Goal: Task Accomplishment & Management: Manage account settings

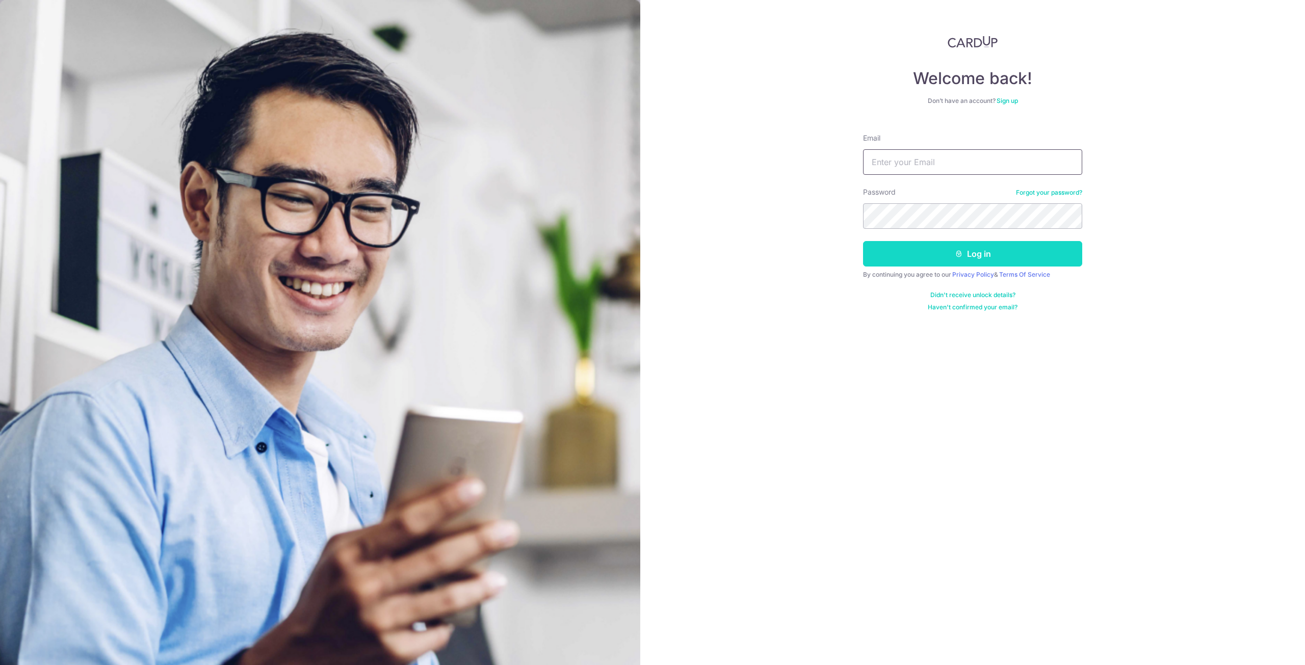
type input "melizzow@gmail.com"
click at [926, 266] on button "Log in" at bounding box center [972, 253] width 219 height 25
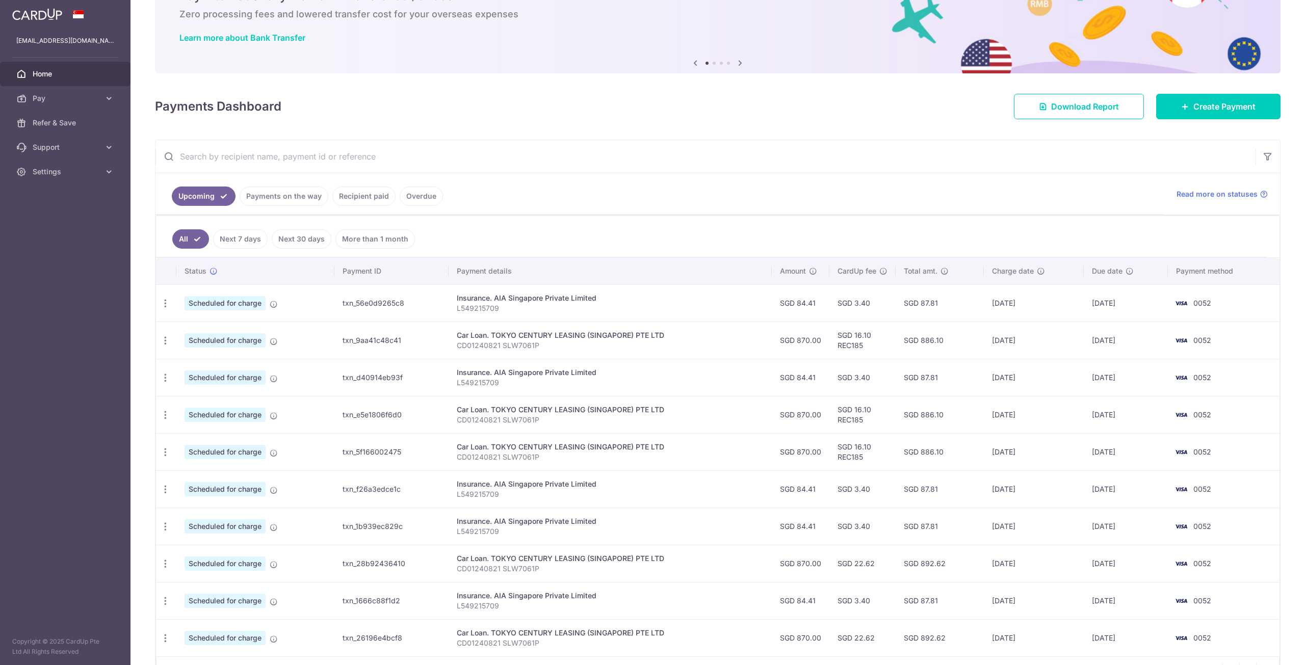
scroll to position [123, 0]
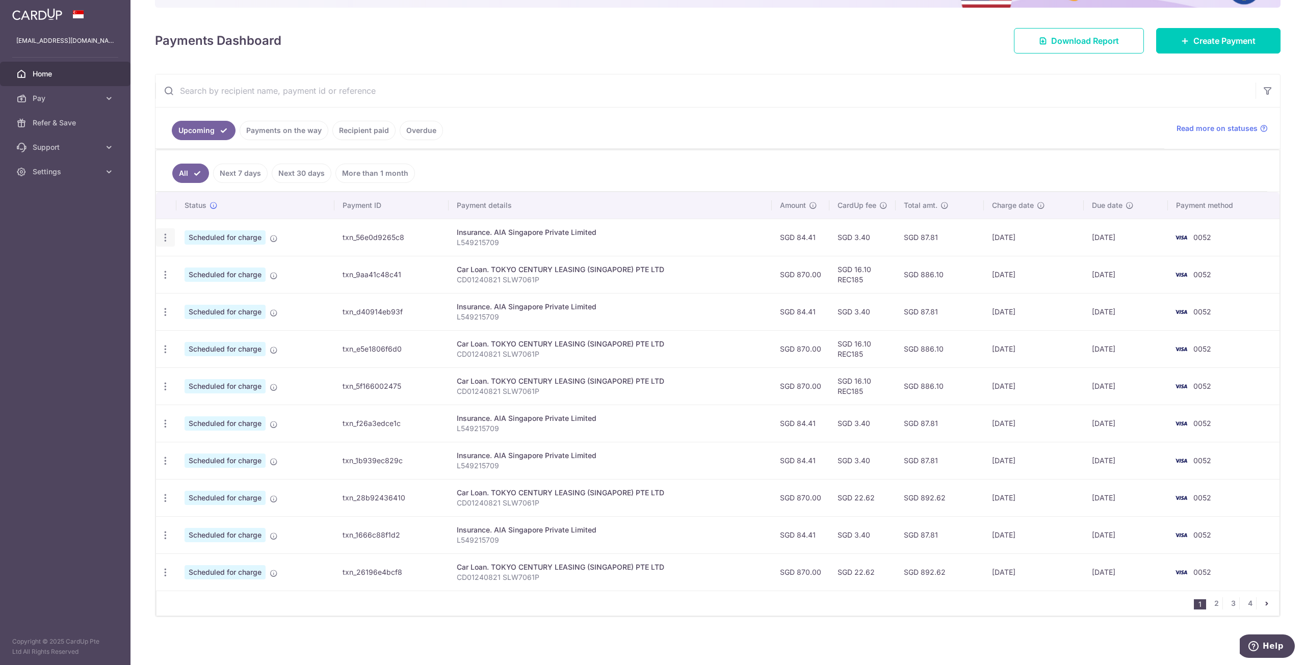
click at [164, 239] on icon "button" at bounding box center [165, 238] width 11 height 11
click at [220, 274] on link "Update payment" at bounding box center [210, 265] width 106 height 24
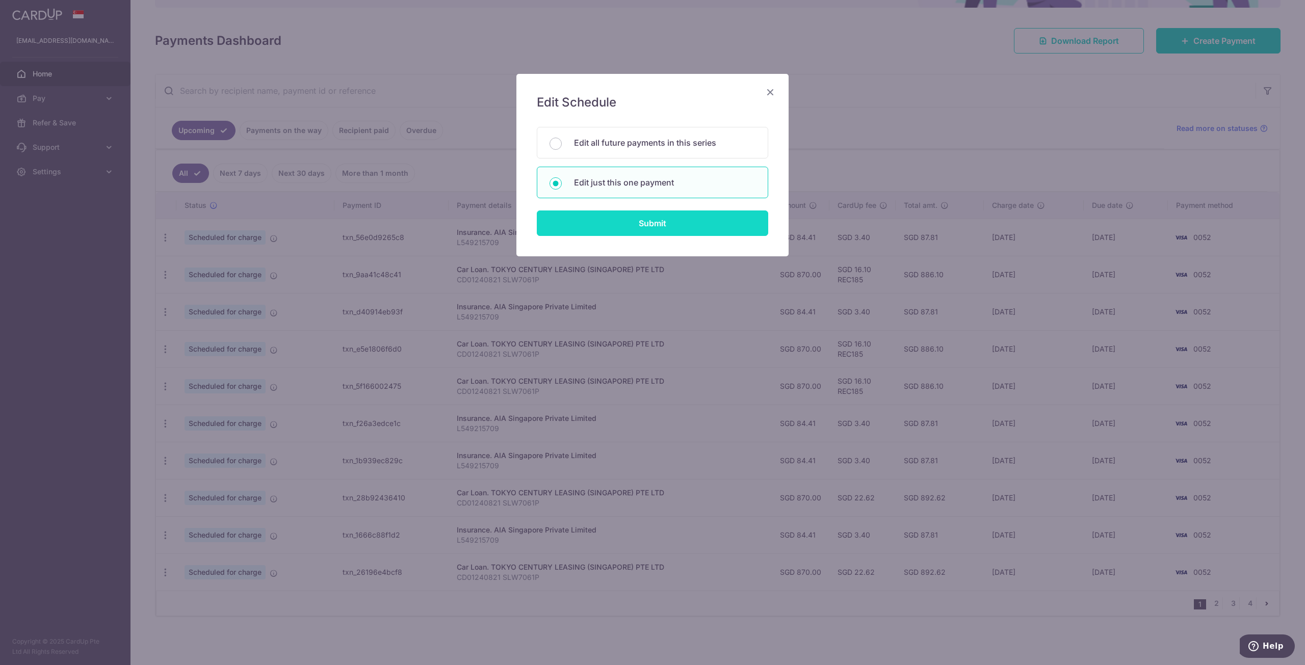
click at [655, 233] on input "Submit" at bounding box center [653, 223] width 232 height 25
radio input "true"
type input "84.41"
type input "[DATE]"
type input "L549215709"
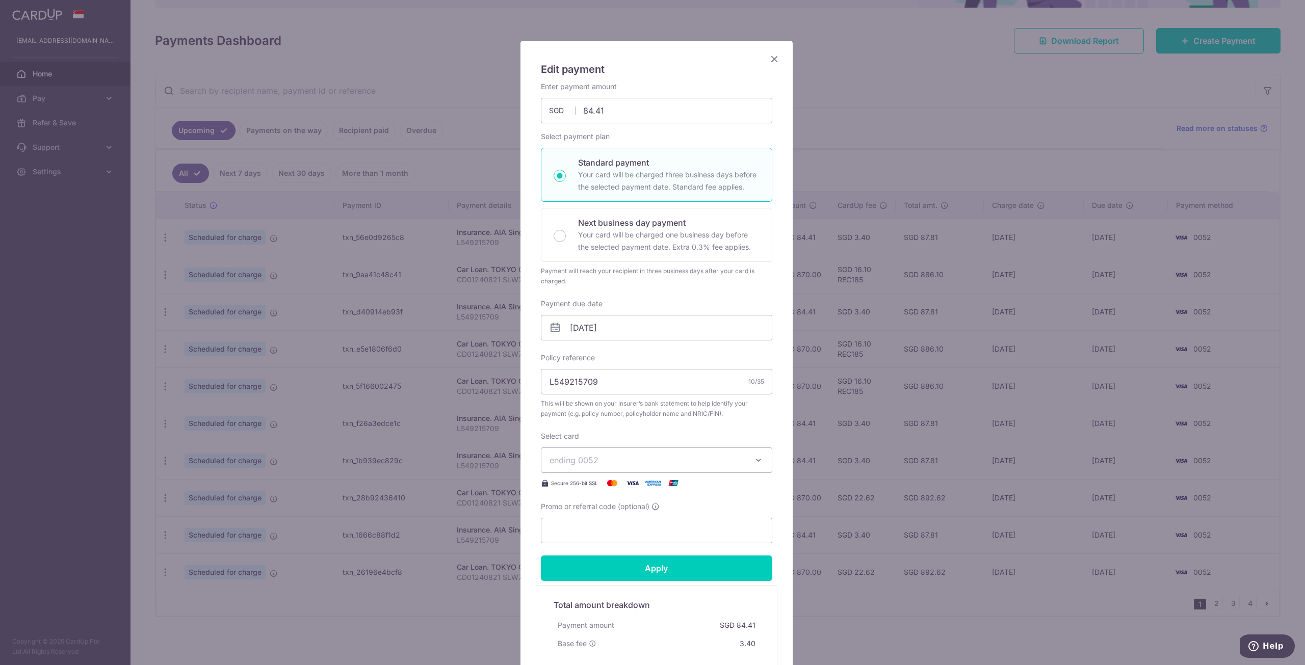
scroll to position [51, 0]
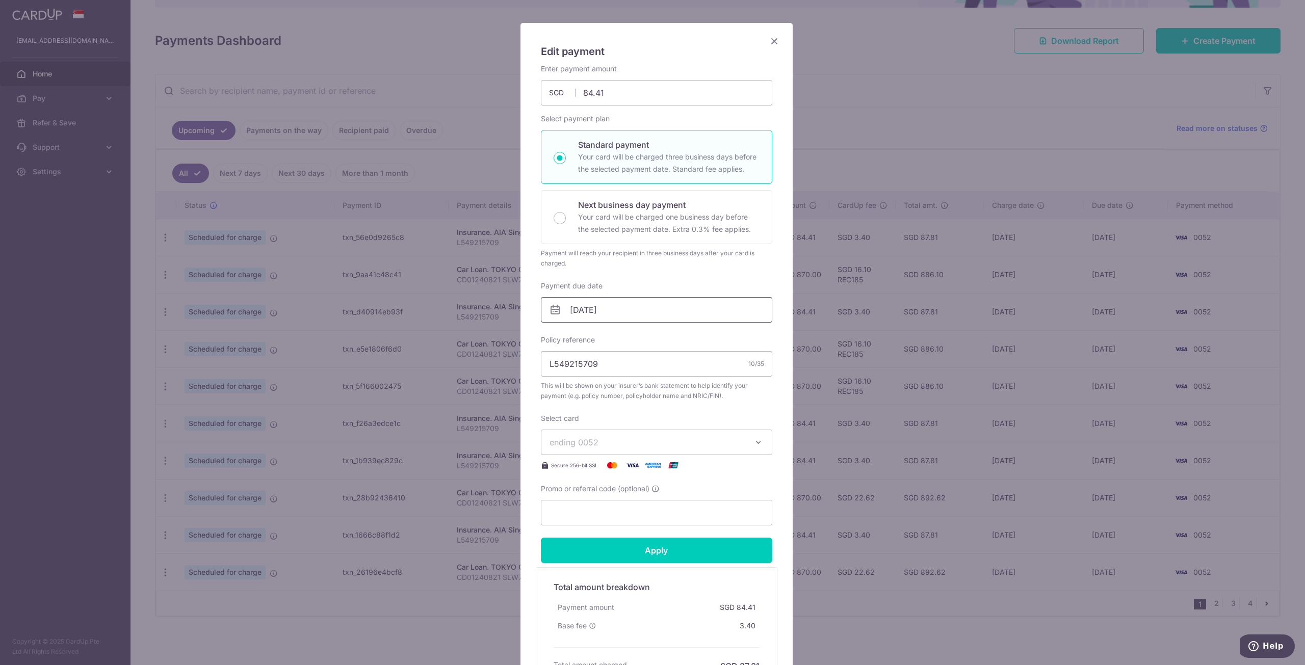
click at [672, 305] on input "[DATE]" at bounding box center [657, 309] width 232 height 25
click at [768, 42] on icon "Close" at bounding box center [774, 41] width 12 height 13
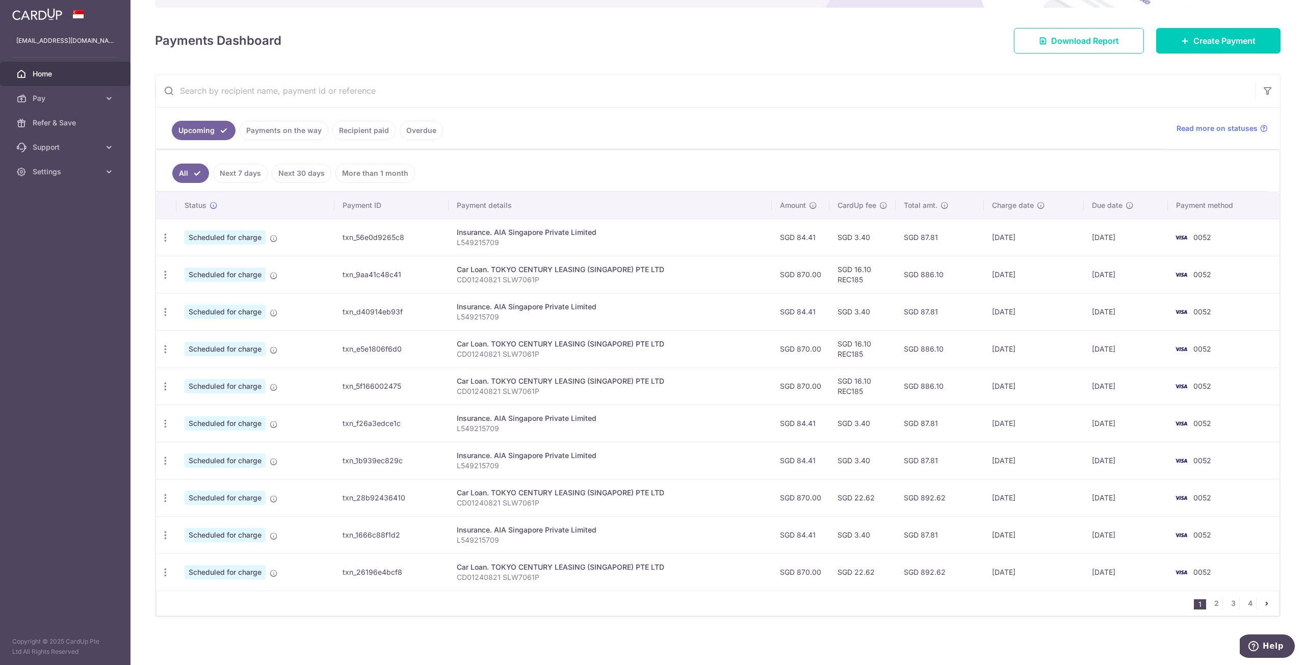
click at [36, 74] on span "Home" at bounding box center [66, 74] width 67 height 10
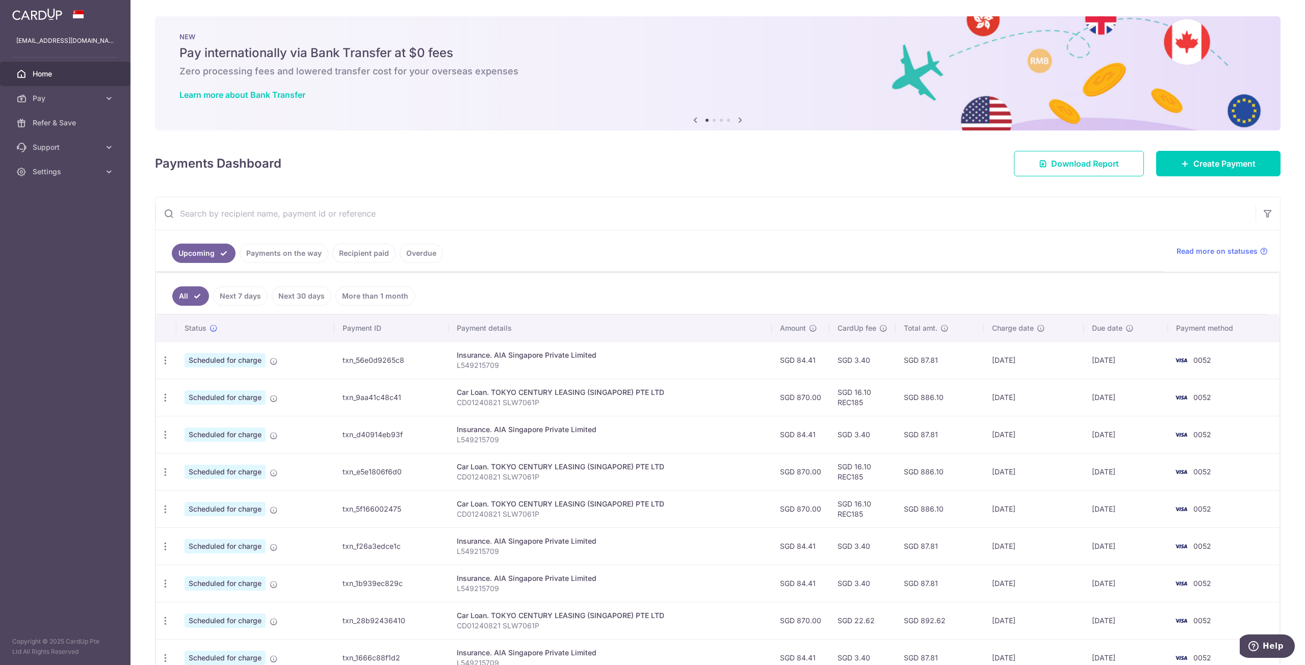
click at [1221, 177] on div "× Pause Schedule Pause all future payments in this series Pause just this one p…" at bounding box center [718, 332] width 1175 height 665
click at [1205, 158] on span "Create Payment" at bounding box center [1225, 164] width 62 height 12
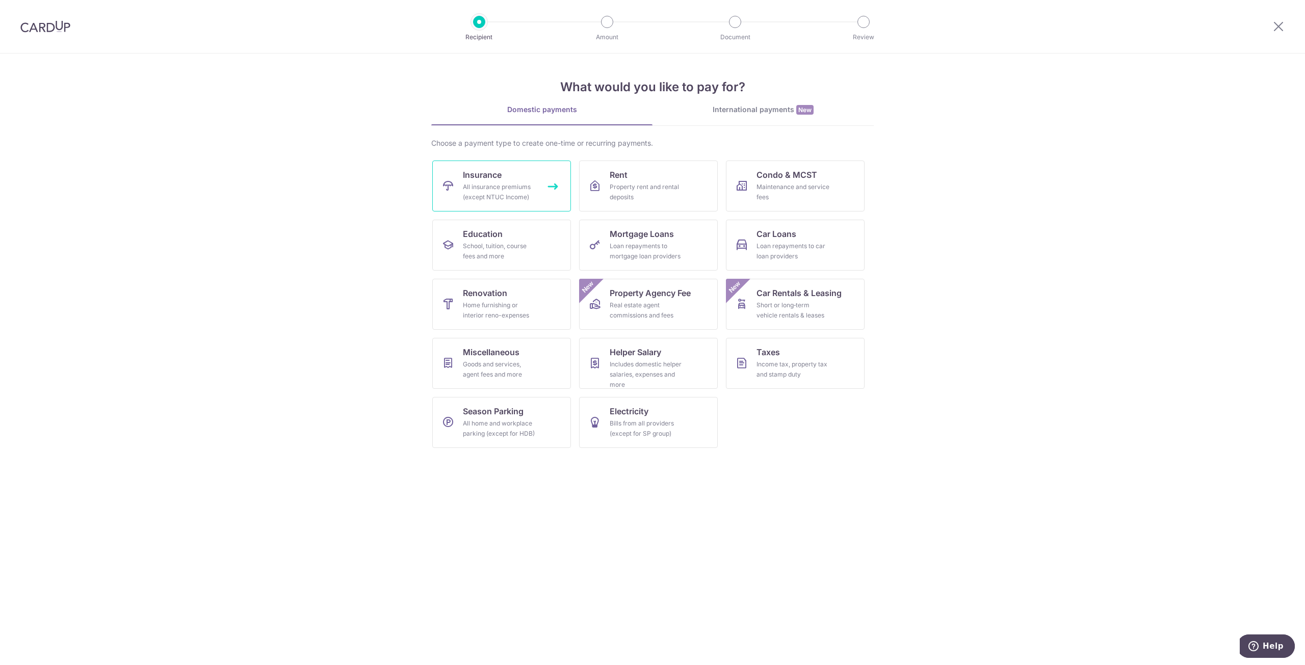
click at [447, 187] on icon at bounding box center [448, 186] width 12 height 12
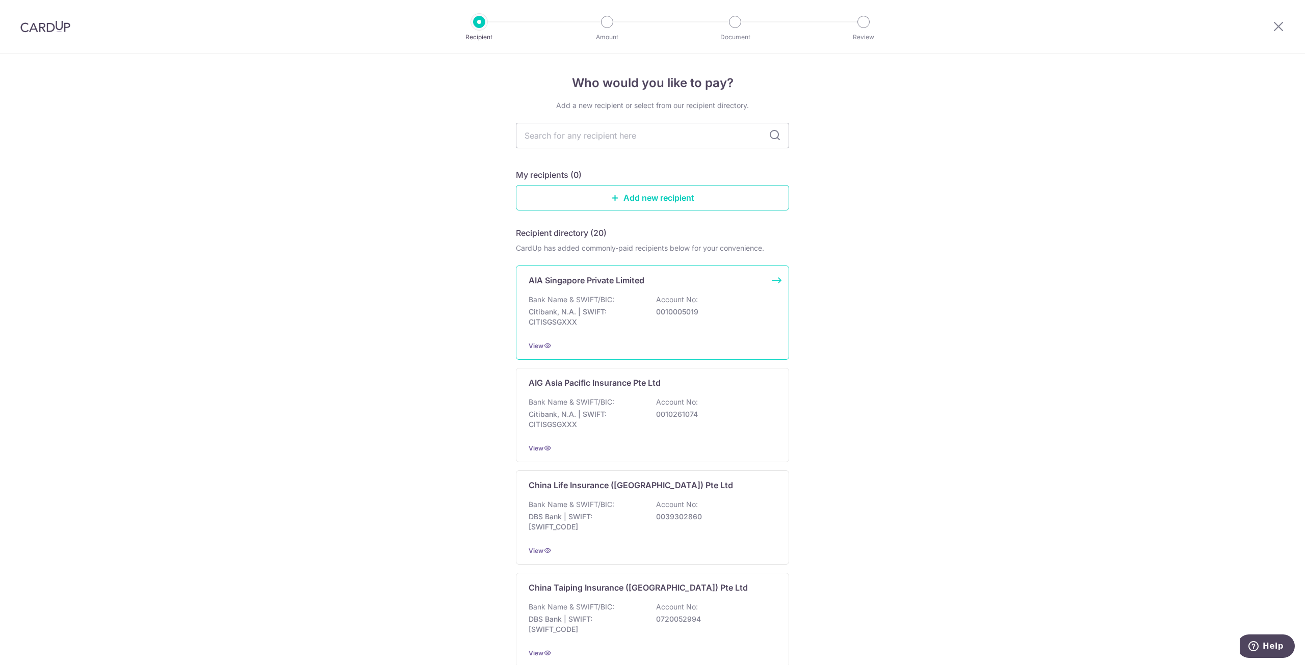
click at [749, 309] on p "0010005019" at bounding box center [713, 312] width 114 height 10
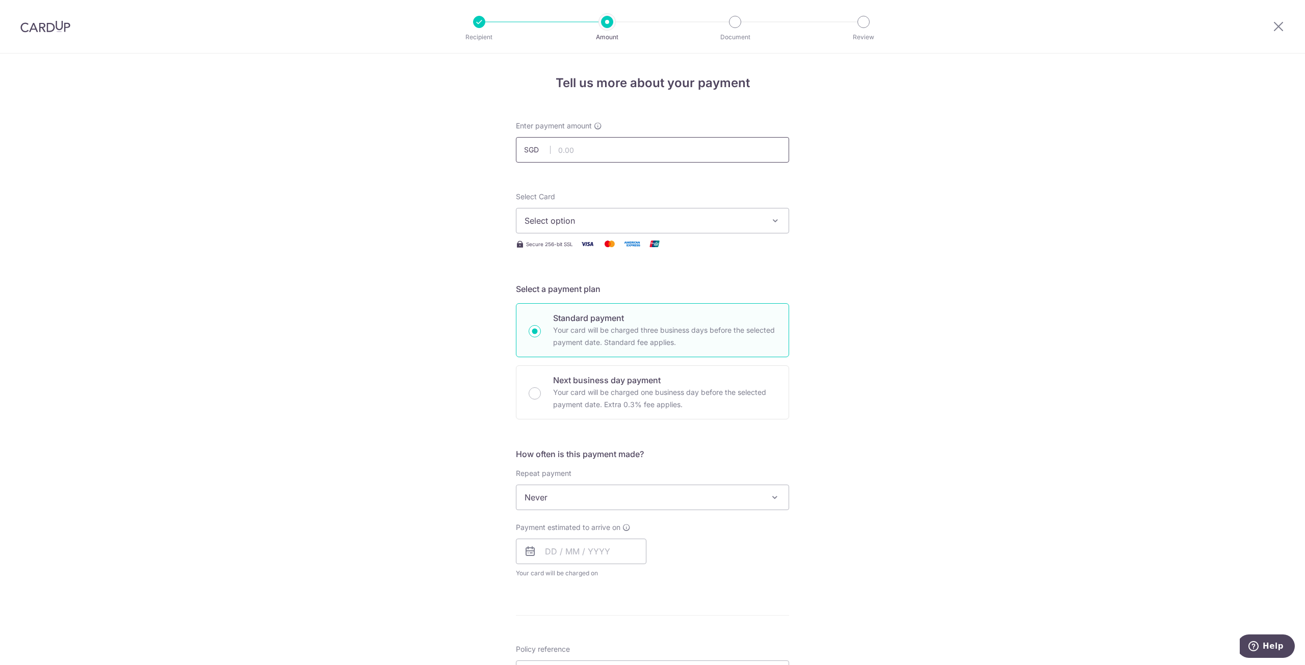
click at [614, 152] on input "text" at bounding box center [652, 149] width 273 height 25
type input "100.00"
drag, startPoint x: 855, startPoint y: 250, endPoint x: 775, endPoint y: 241, distance: 80.6
click at [855, 249] on div "Tell us more about your payment Enter payment amount SGD 100.00 100.00 Select C…" at bounding box center [652, 515] width 1305 height 922
click at [706, 208] on div "Select Card Select option Add credit card Your Cards **** 5514 **** 0052" at bounding box center [652, 213] width 273 height 42
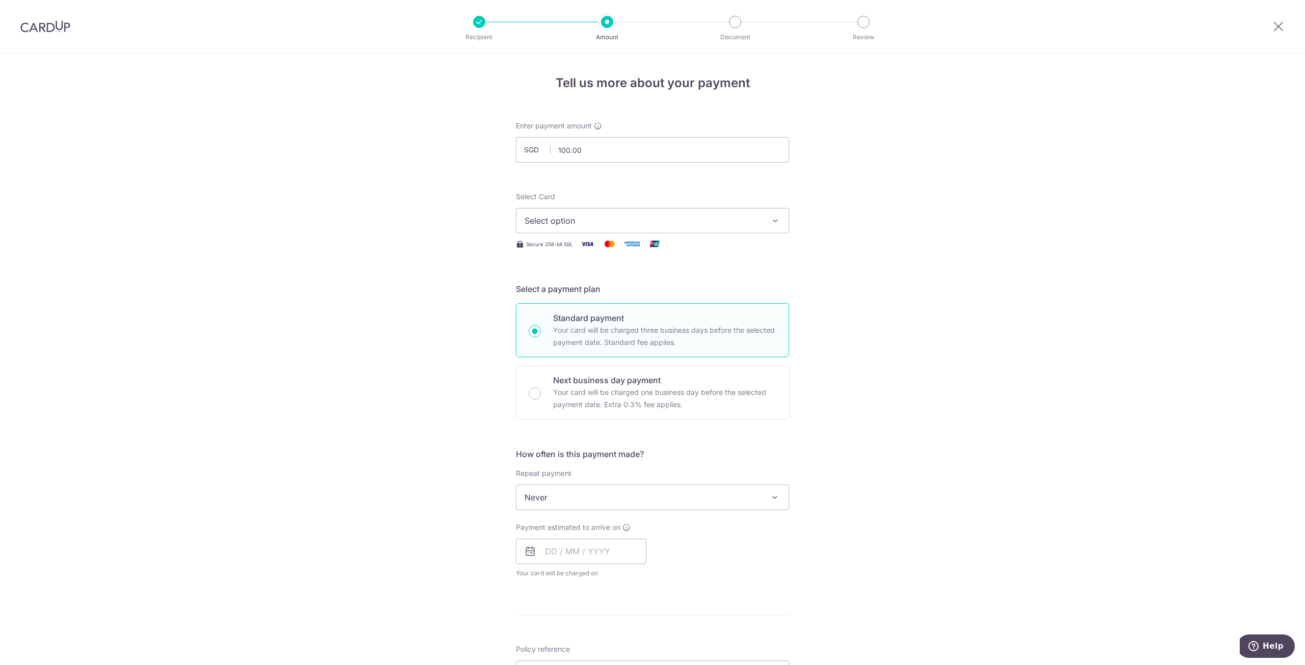
click at [705, 217] on span "Select option" at bounding box center [644, 221] width 238 height 12
click at [669, 321] on span "**** 0052" at bounding box center [653, 318] width 256 height 12
click at [912, 366] on div "Tell us more about your payment Enter payment amount SGD 100.00 100.00 Select C…" at bounding box center [652, 536] width 1305 height 964
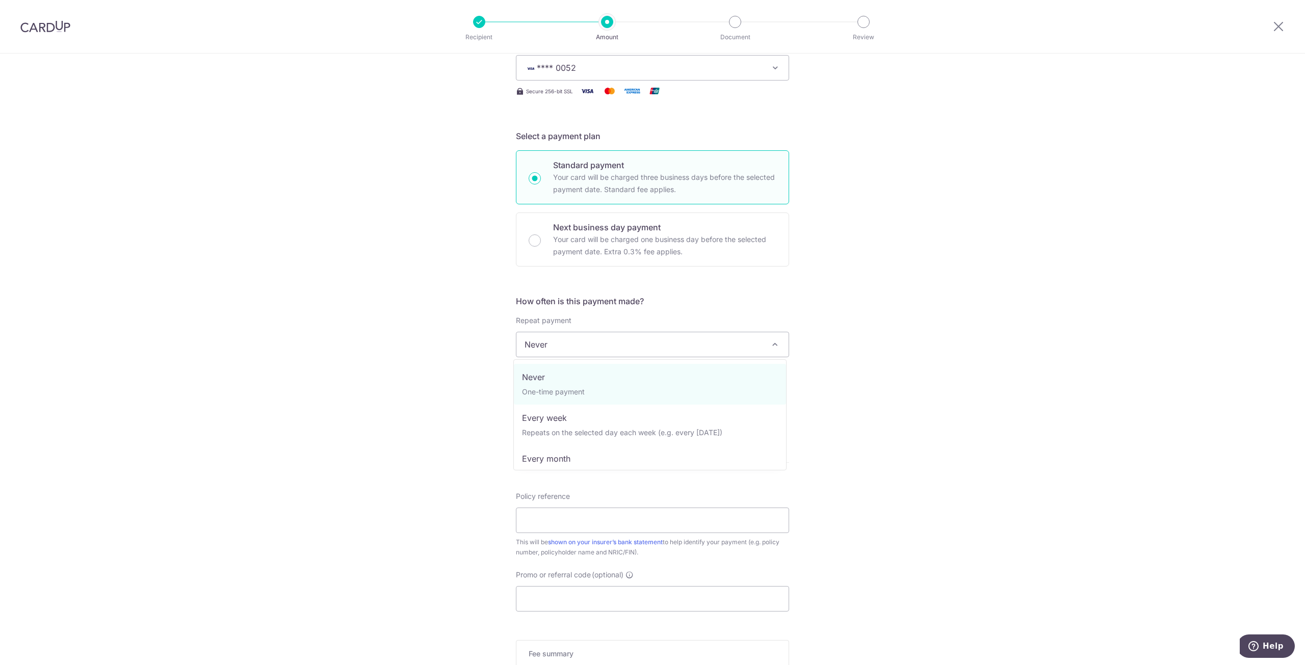
click at [596, 346] on span "Never" at bounding box center [653, 344] width 272 height 24
drag, startPoint x: 606, startPoint y: 379, endPoint x: 788, endPoint y: 364, distance: 182.7
click at [977, 374] on div "Tell us more about your payment Enter payment amount SGD 100.00 100.00 Select C…" at bounding box center [652, 383] width 1305 height 964
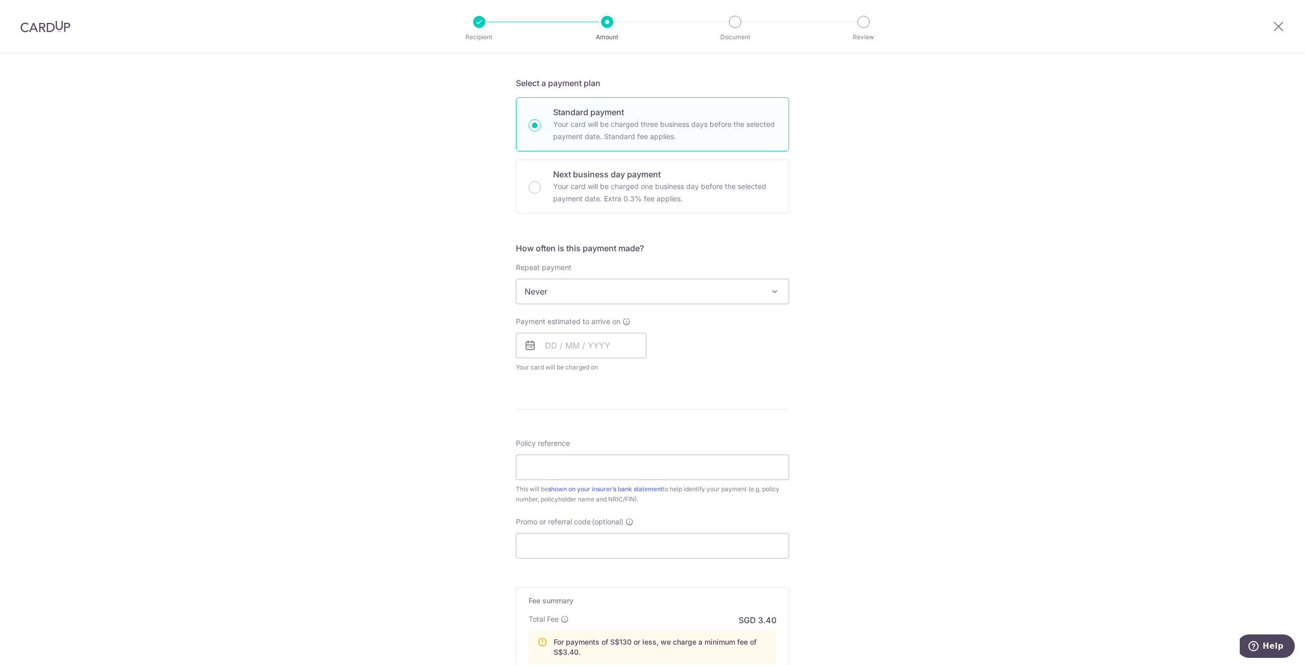
scroll to position [255, 0]
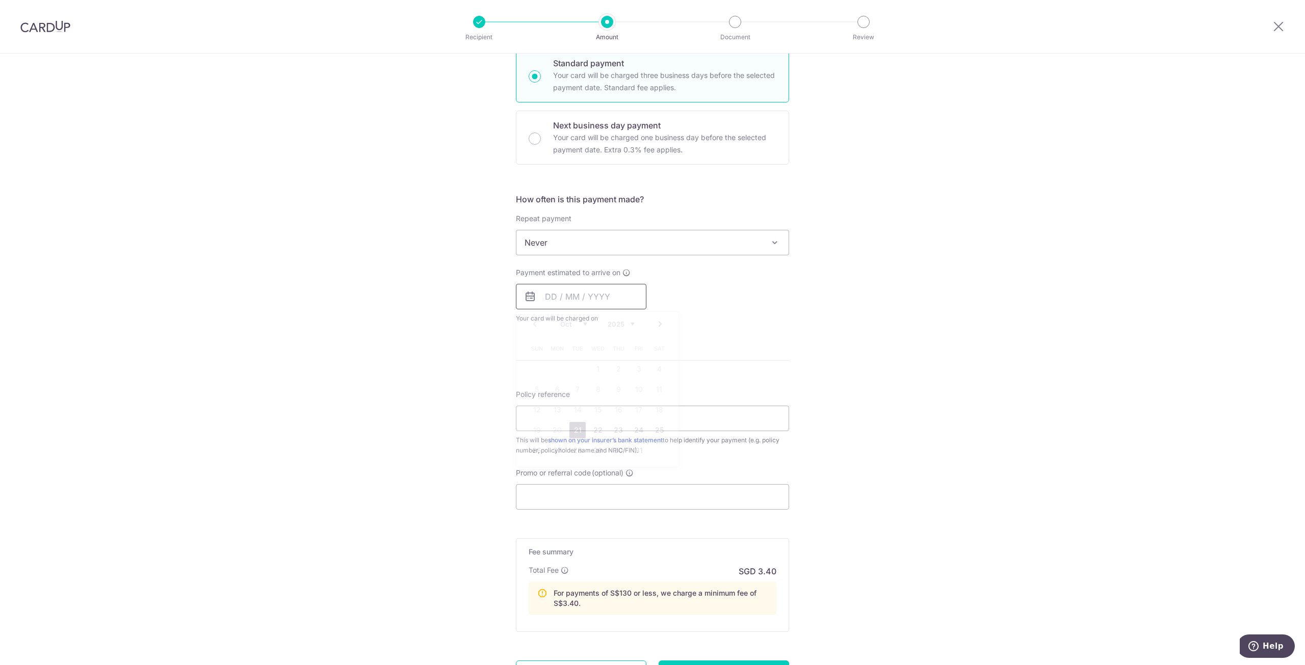
click at [567, 294] on input "text" at bounding box center [581, 296] width 131 height 25
click at [657, 321] on link "Next" at bounding box center [660, 324] width 12 height 12
click at [626, 496] on link "Why are some dates not available?" at bounding box center [598, 502] width 138 height 20
drag, startPoint x: 942, startPoint y: 401, endPoint x: 903, endPoint y: 383, distance: 43.1
click at [944, 400] on div "Tell us more about your payment Enter payment amount SGD 100.00 100.00 Select C…" at bounding box center [652, 281] width 1305 height 964
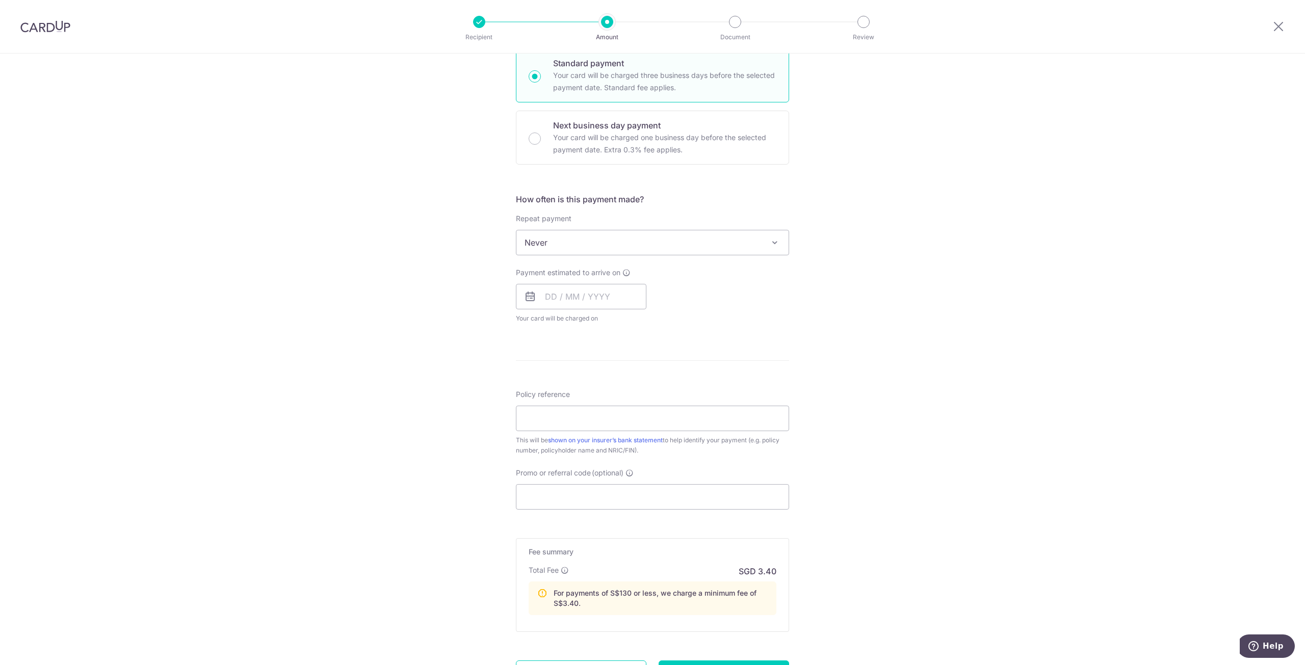
click at [580, 245] on span "Never" at bounding box center [653, 242] width 272 height 24
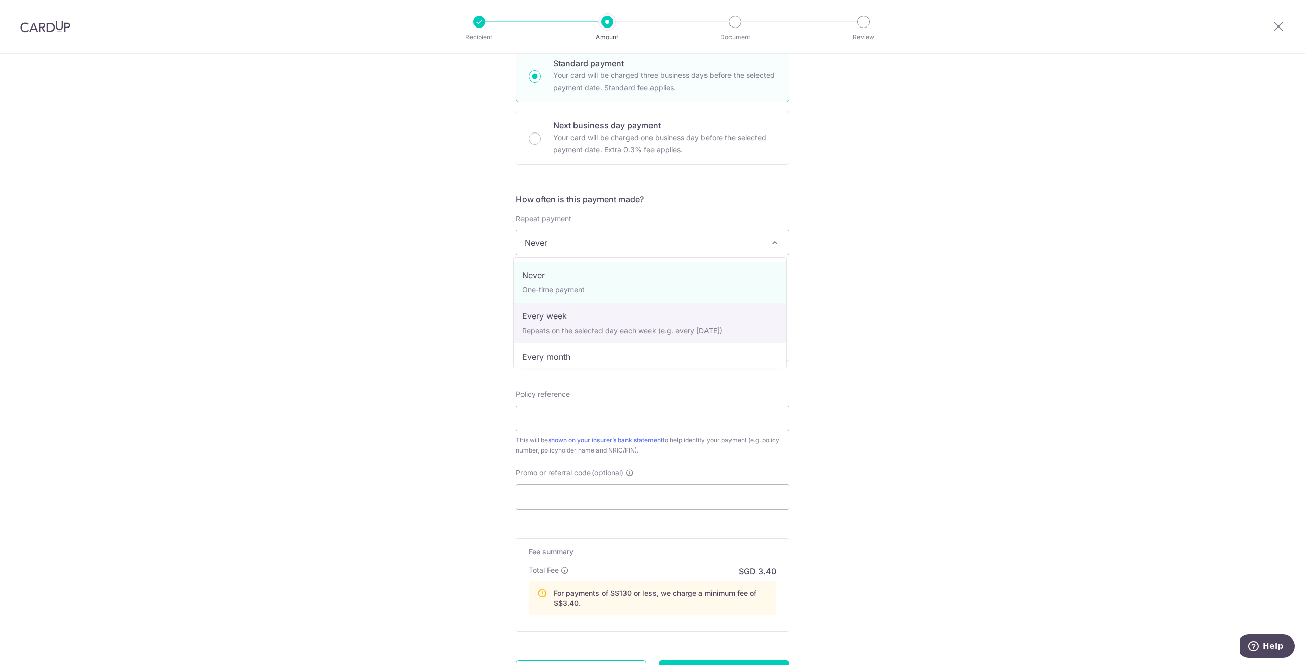
drag, startPoint x: 576, startPoint y: 320, endPoint x: 583, endPoint y: 315, distance: 8.8
select select "2"
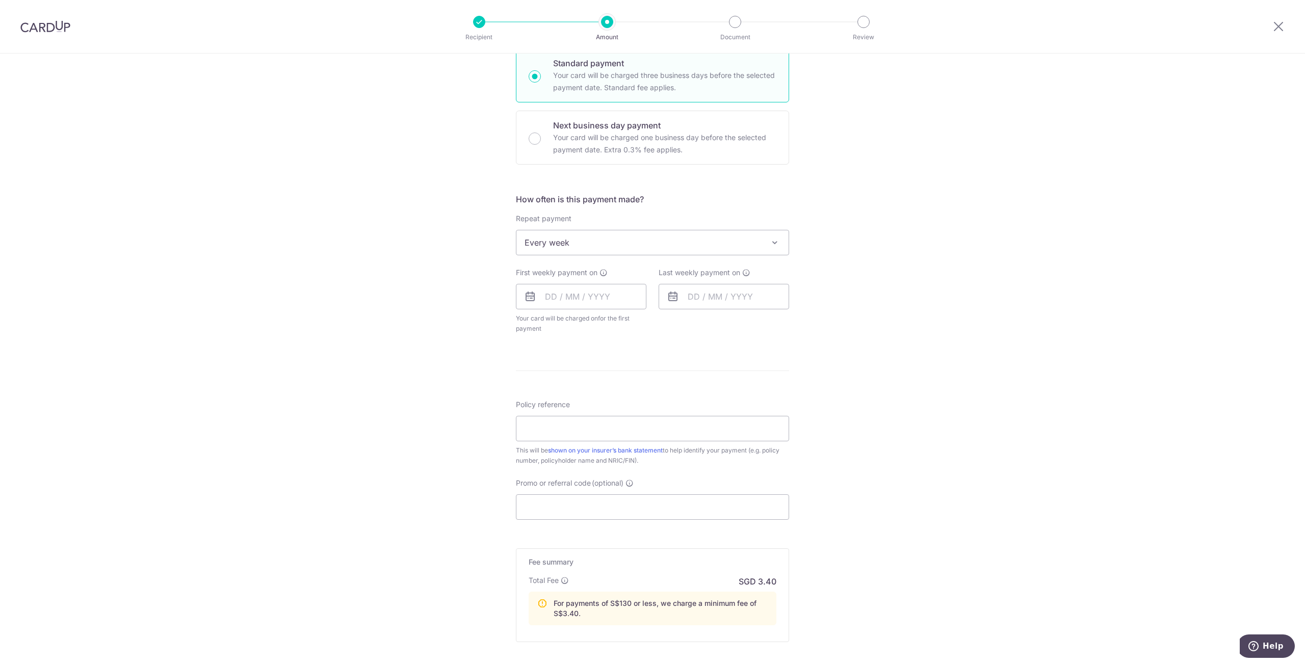
click at [826, 338] on div "Tell us more about your payment Enter payment amount SGD 100.00 100.00 Select C…" at bounding box center [652, 286] width 1305 height 974
click at [572, 298] on input "text" at bounding box center [581, 296] width 131 height 25
click at [657, 320] on link "Next" at bounding box center [660, 324] width 12 height 12
click at [610, 389] on link "6" at bounding box center [618, 389] width 16 height 16
type input "[DATE]"
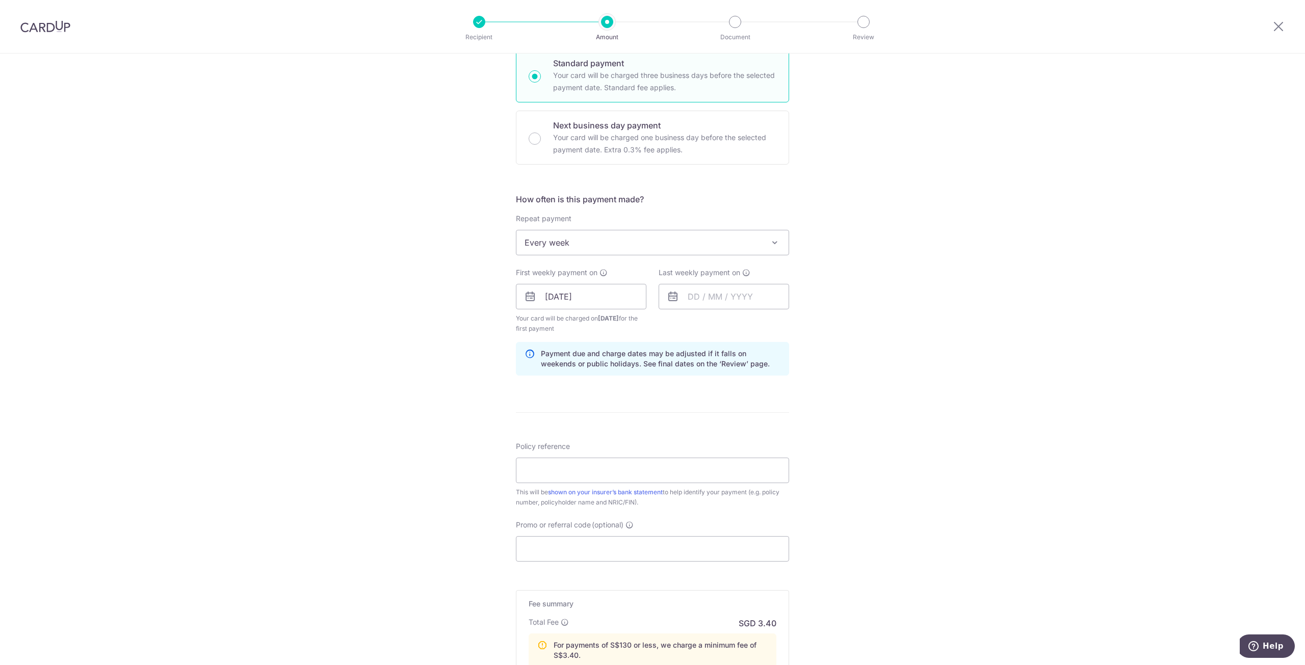
click at [527, 354] on icon at bounding box center [530, 359] width 10 height 20
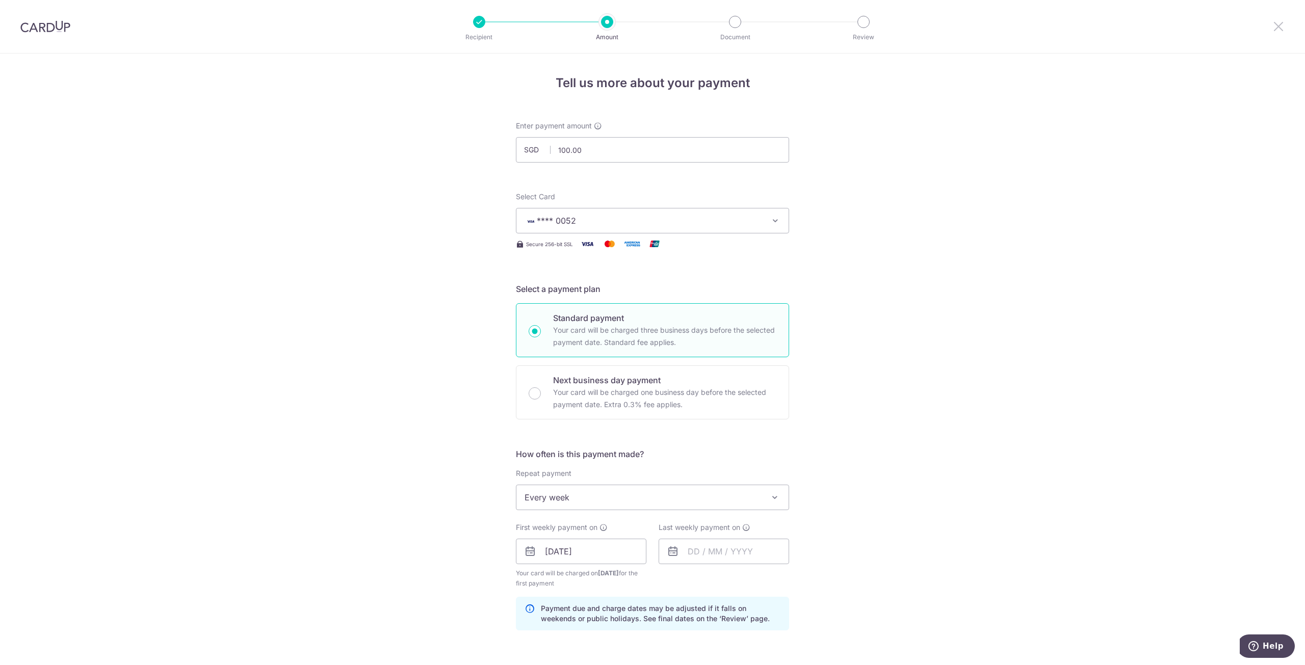
drag, startPoint x: 1282, startPoint y: 27, endPoint x: 704, endPoint y: 66, distance: 579.6
click at [1282, 26] on icon at bounding box center [1279, 26] width 12 height 13
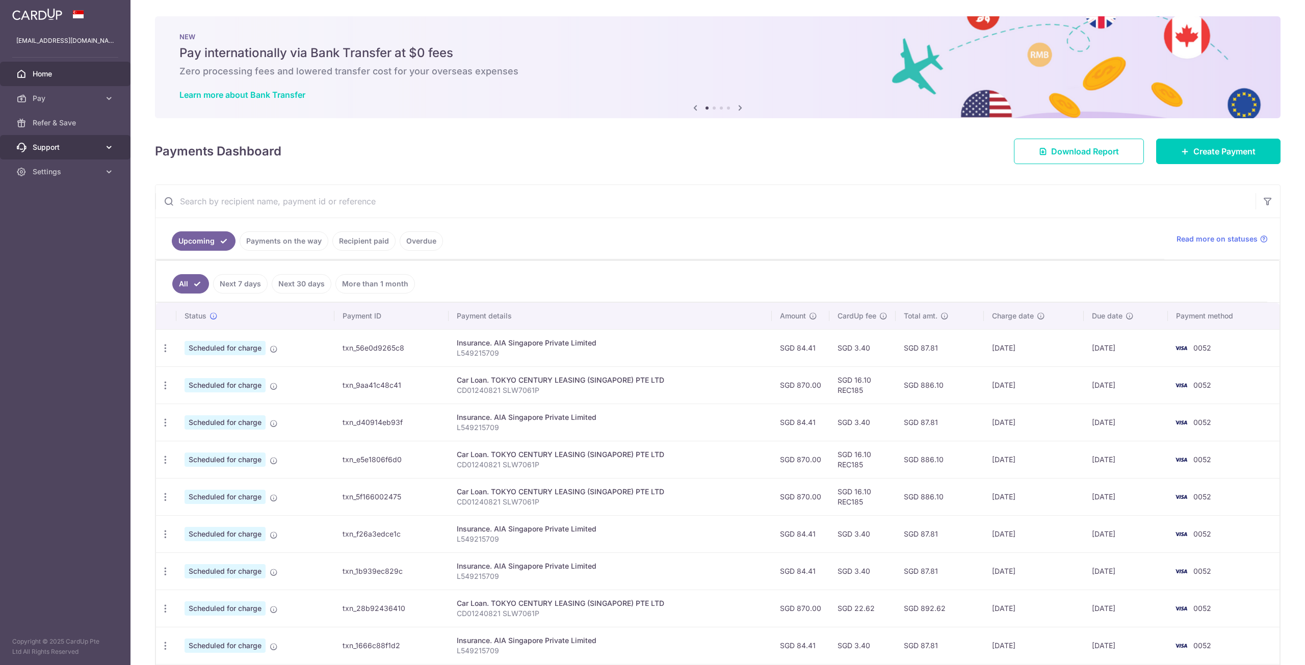
click at [97, 138] on link "Support" at bounding box center [65, 147] width 131 height 24
click at [57, 174] on span "FAQ" at bounding box center [66, 172] width 67 height 10
click at [1106, 347] on td "[DATE]" at bounding box center [1126, 347] width 84 height 37
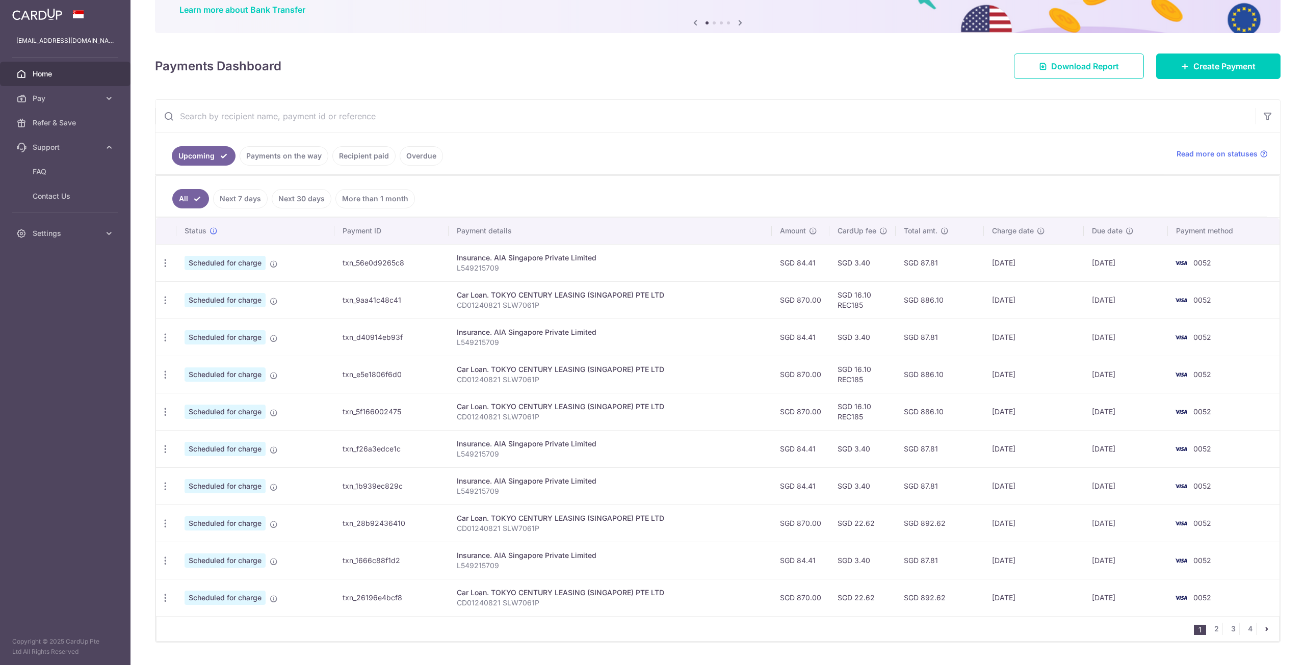
scroll to position [102, 0]
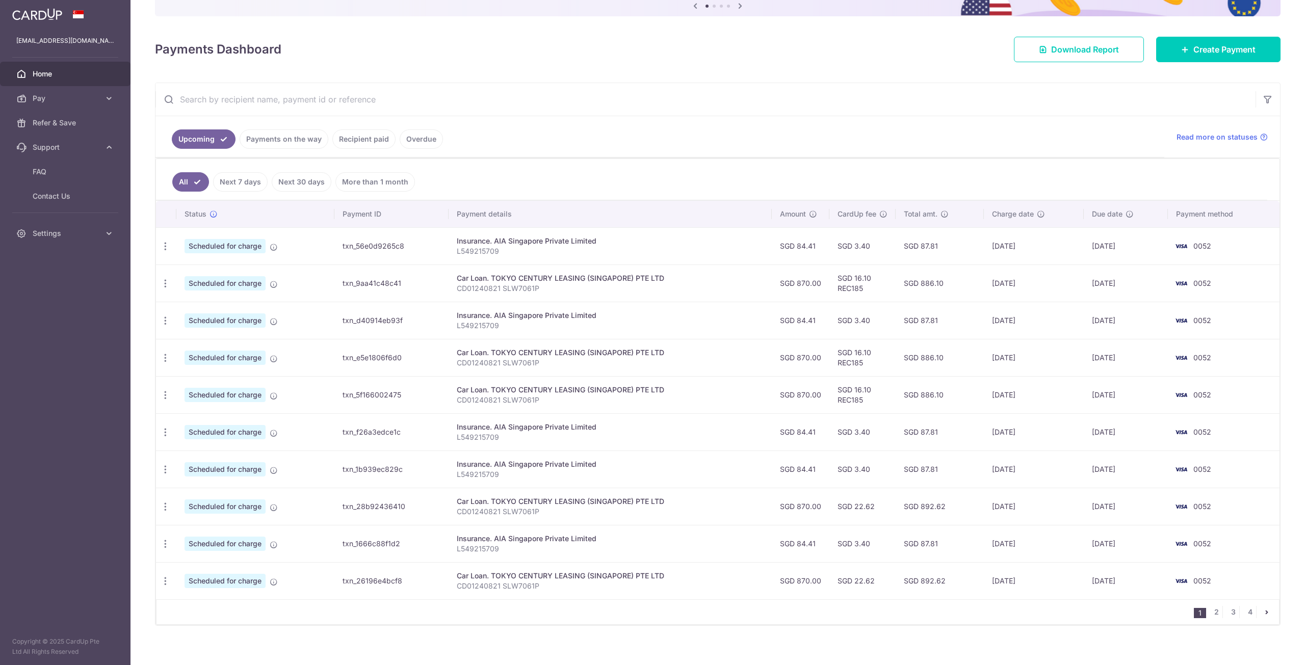
click at [346, 135] on link "Recipient paid" at bounding box center [363, 139] width 63 height 19
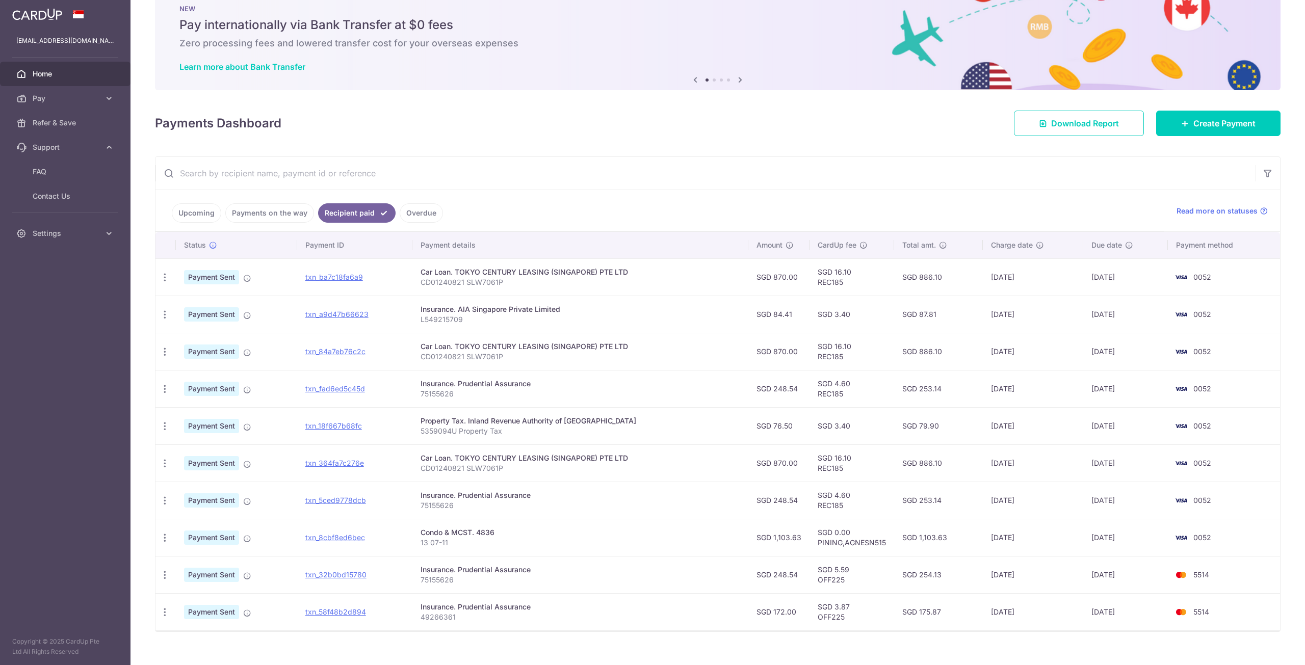
scroll to position [43, 0]
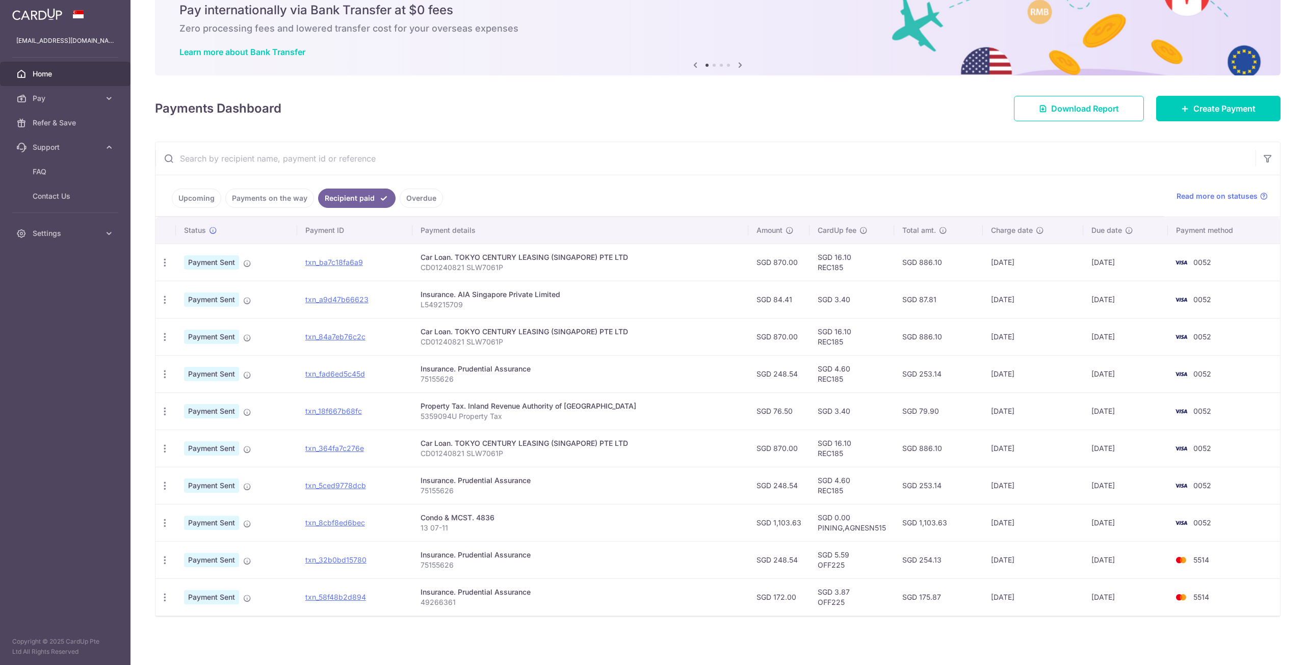
click at [254, 202] on link "Payments on the way" at bounding box center [269, 198] width 89 height 19
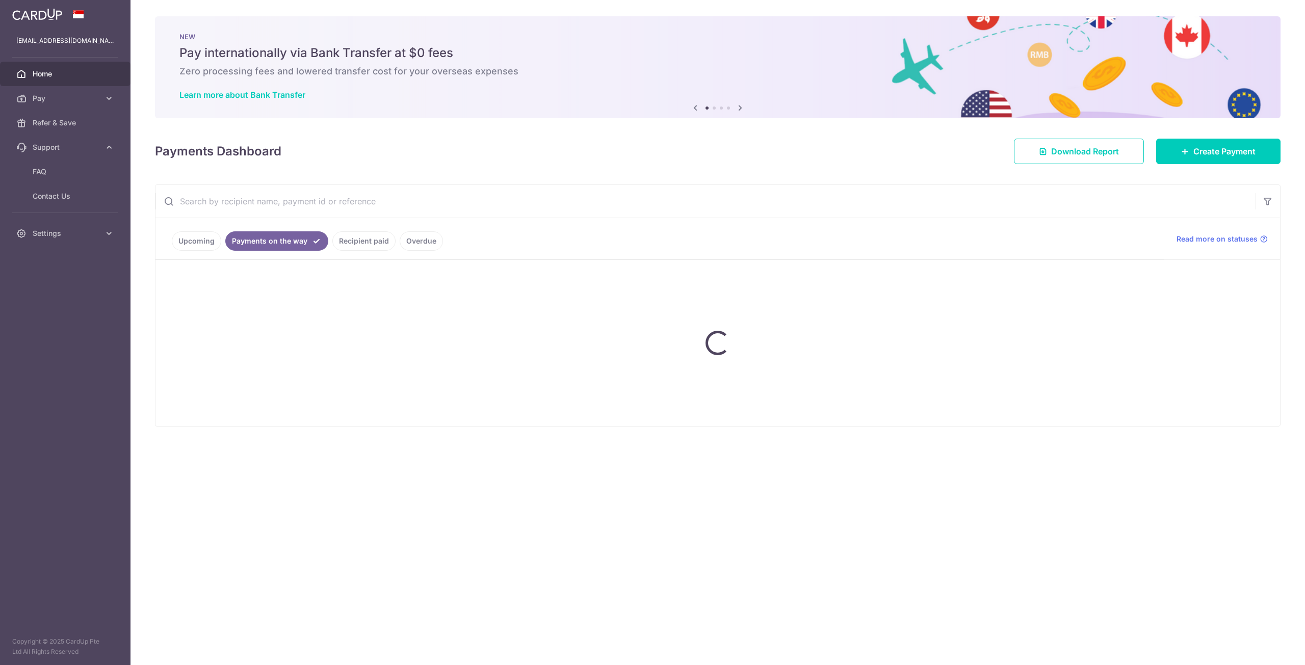
scroll to position [0, 0]
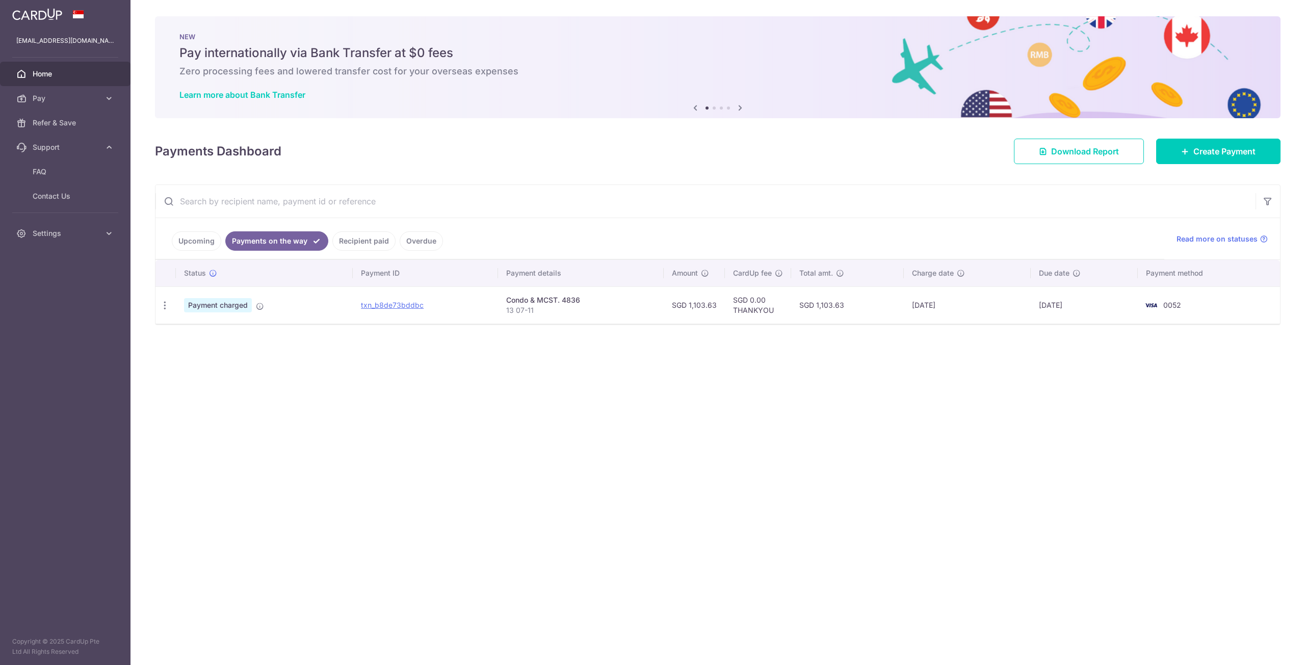
click at [197, 239] on link "Upcoming" at bounding box center [196, 241] width 49 height 19
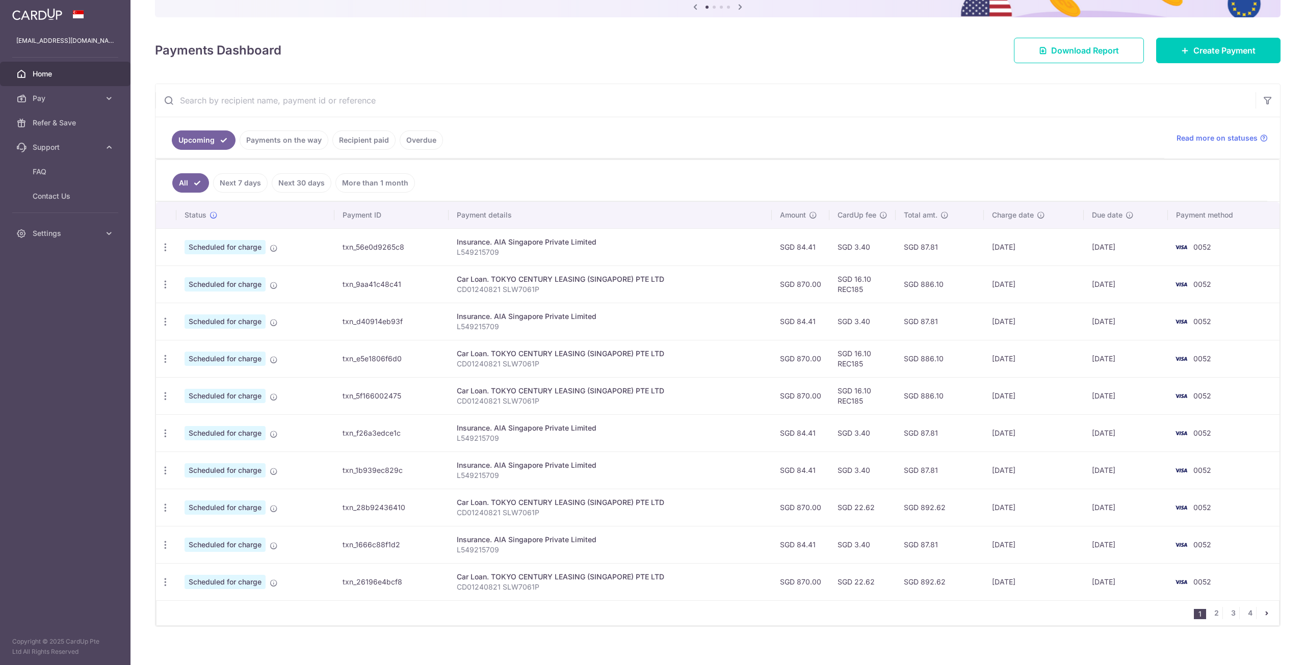
scroll to position [102, 0]
